Goal: Information Seeking & Learning: Learn about a topic

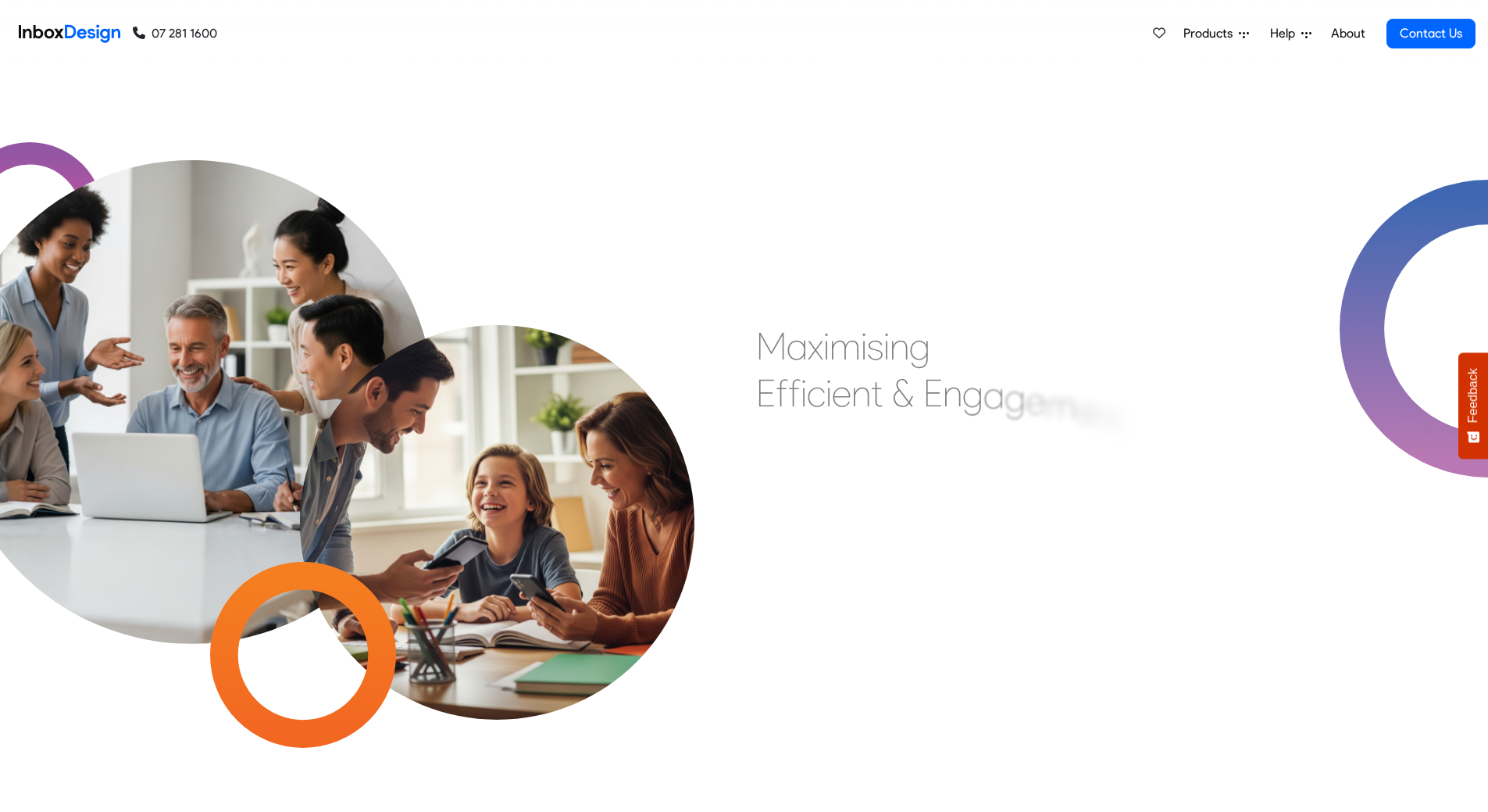
click at [1204, 32] on span "Products" at bounding box center [1211, 33] width 55 height 19
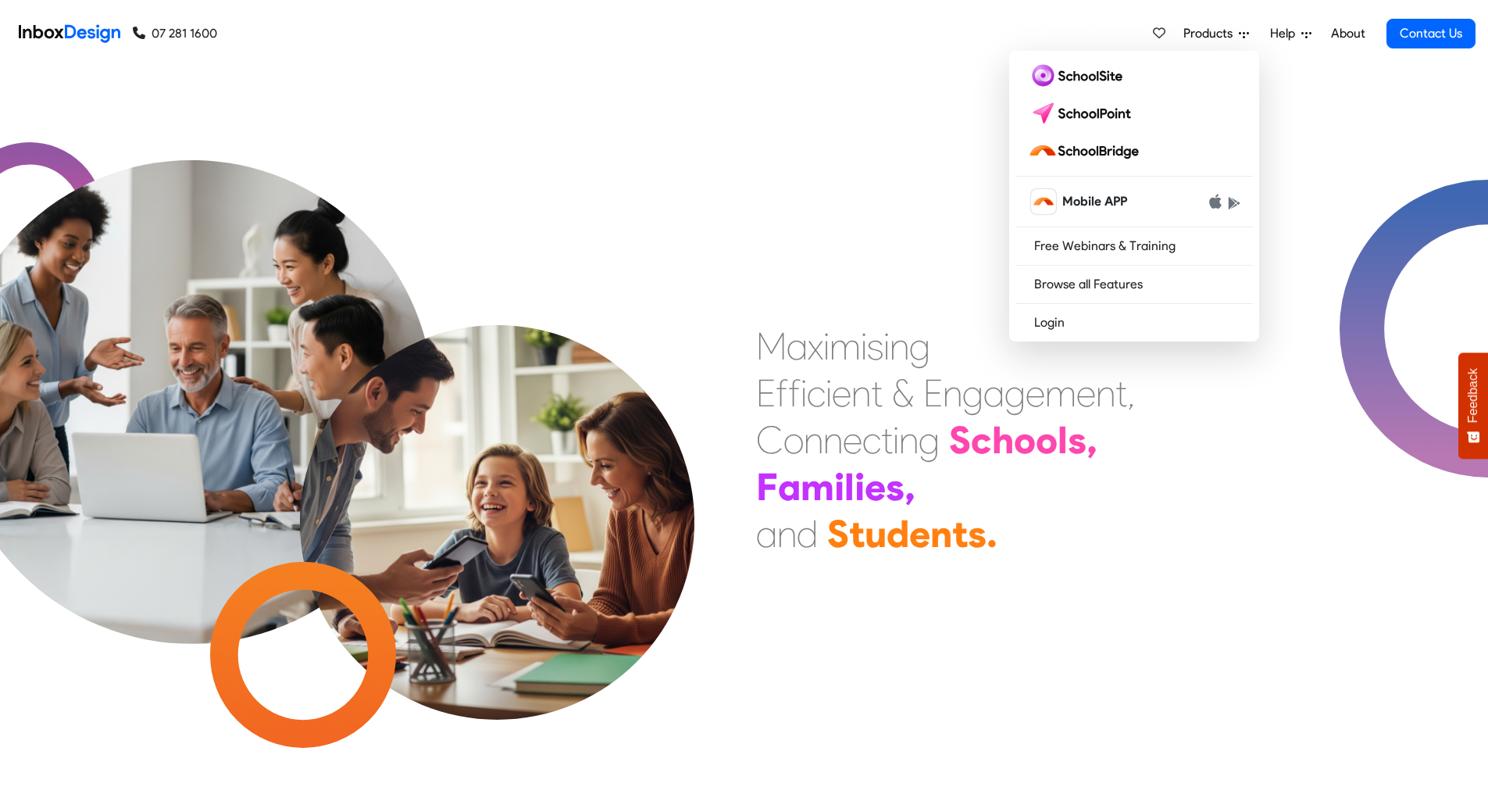
click at [1120, 338] on div "Mobile APP Free Webinars & Training Browse all Features Login" at bounding box center [1135, 196] width 250 height 291
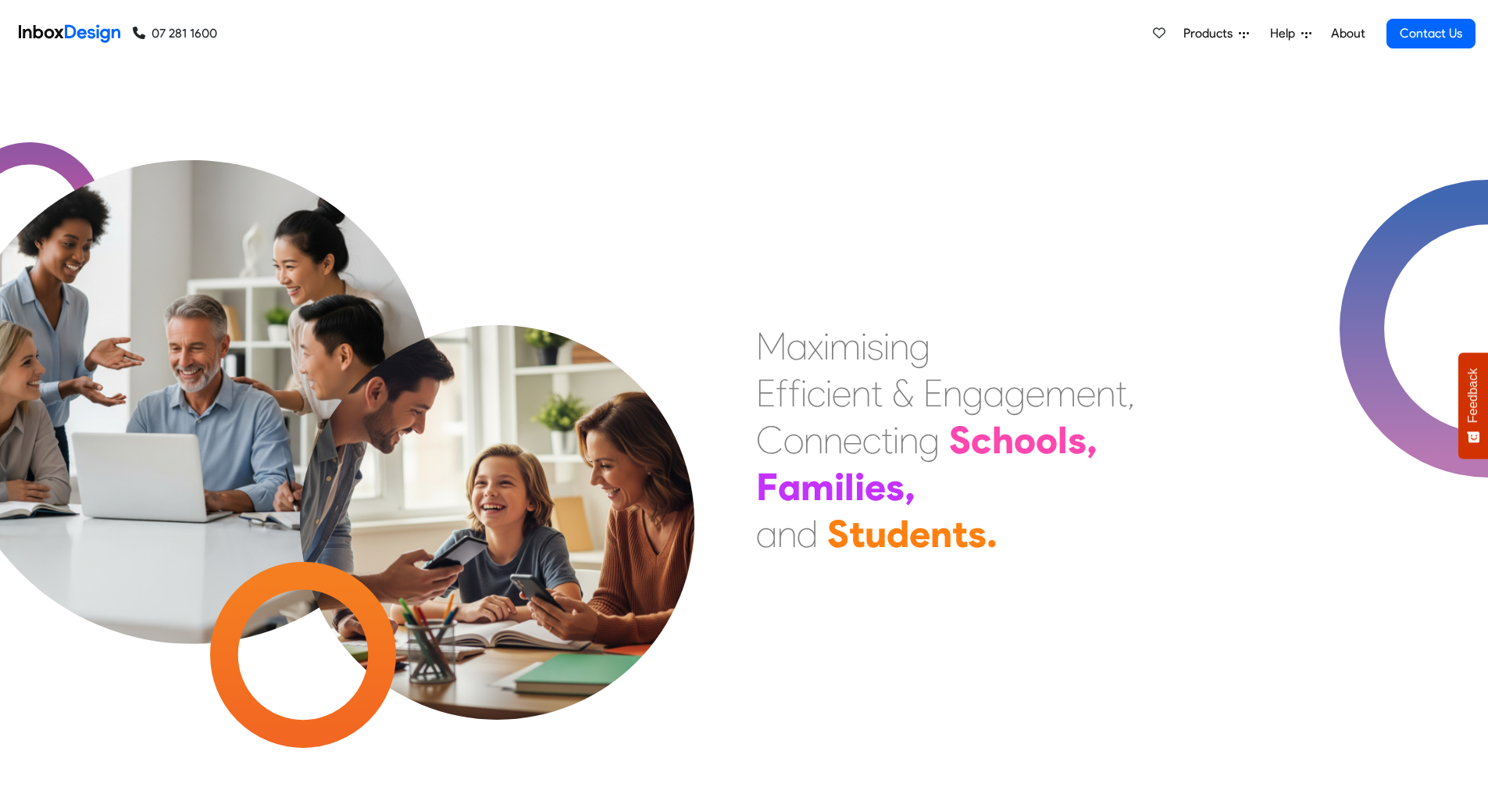
click at [1337, 28] on link "About" at bounding box center [1348, 33] width 43 height 31
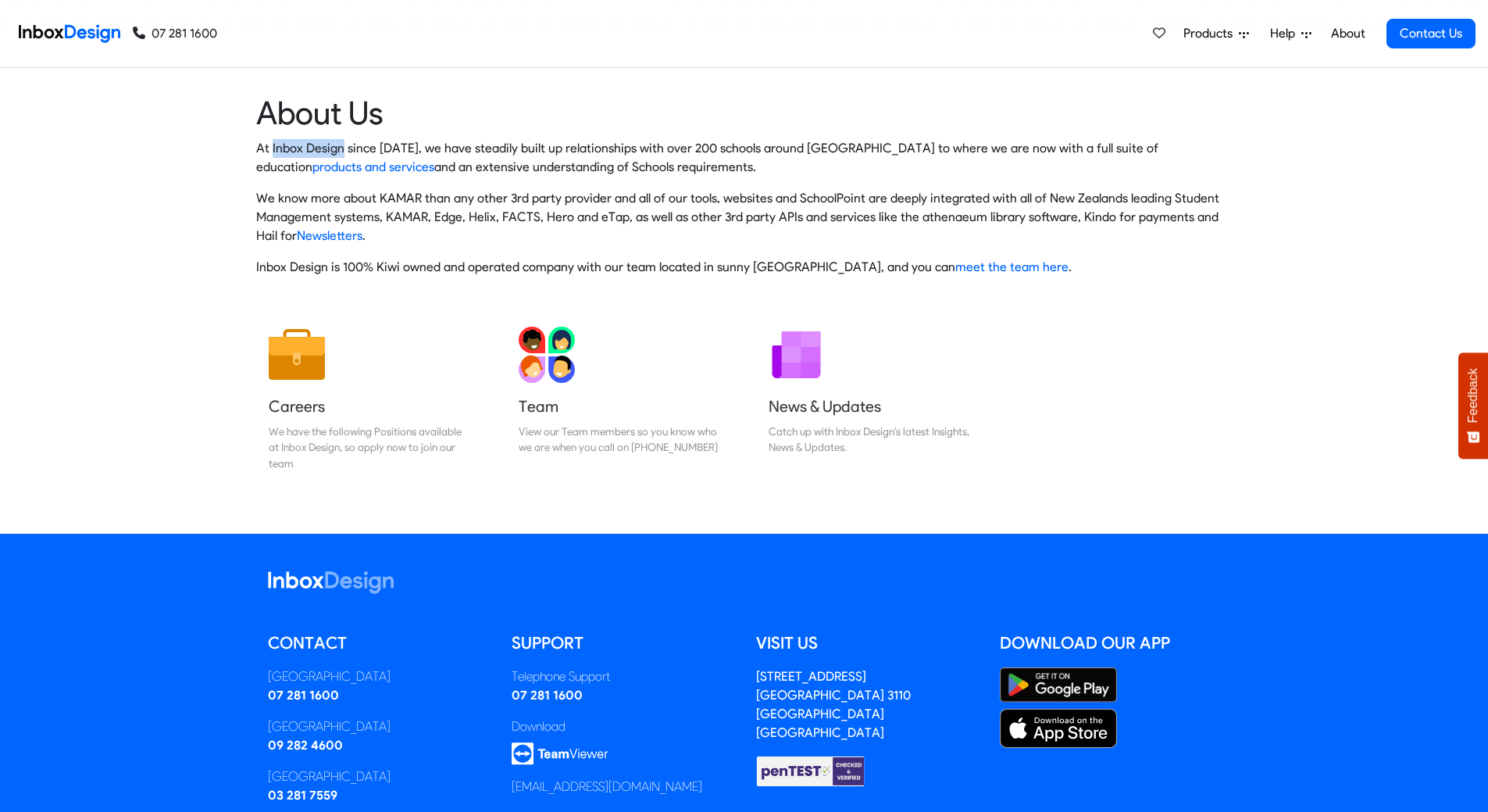
drag, startPoint x: 340, startPoint y: 146, endPoint x: 271, endPoint y: 144, distance: 69.0
click at [271, 144] on p "At Inbox Design since [DATE], we have steadily built up relationships with over…" at bounding box center [744, 157] width 976 height 38
